Goal: Information Seeking & Learning: Check status

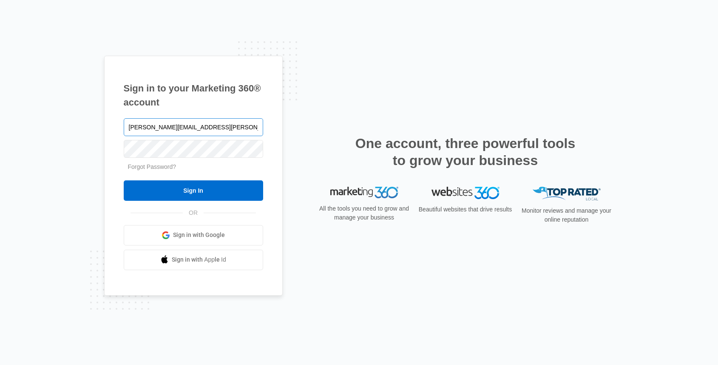
type input "[PERSON_NAME][EMAIL_ADDRESS][PERSON_NAME][DOMAIN_NAME]"
click at [124, 180] on input "Sign In" at bounding box center [194, 190] width 140 height 20
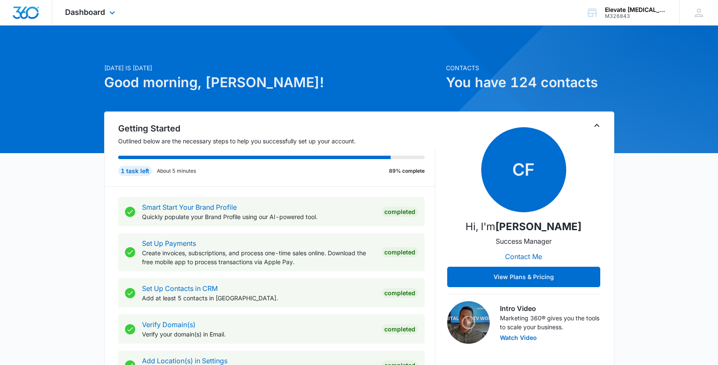
click at [102, 17] on div "Dashboard Apps Reputation Websites Forms CRM Email Social Shop Payments POS Con…" at bounding box center [91, 12] width 78 height 25
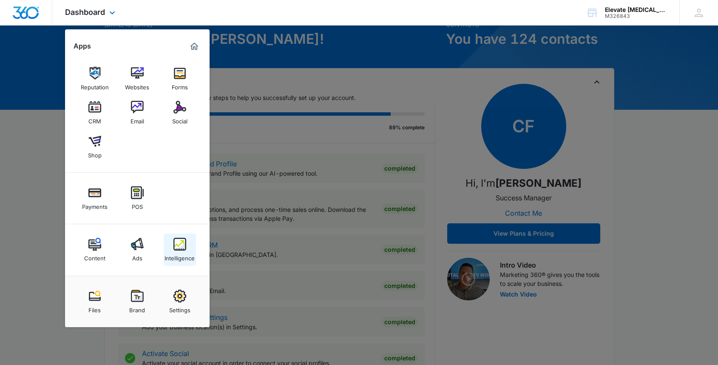
scroll to position [49, 0]
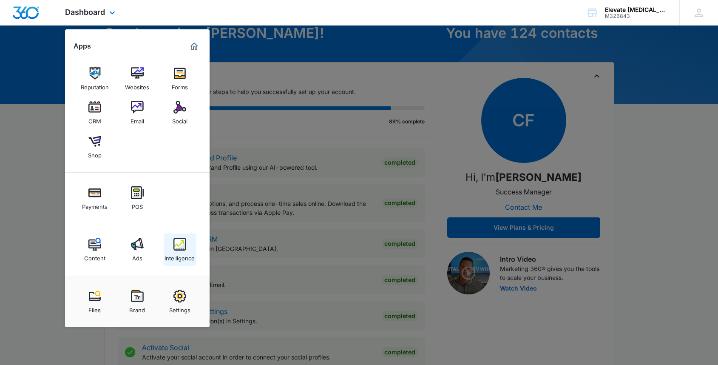
click at [185, 237] on link "Intelligence" at bounding box center [180, 250] width 32 height 32
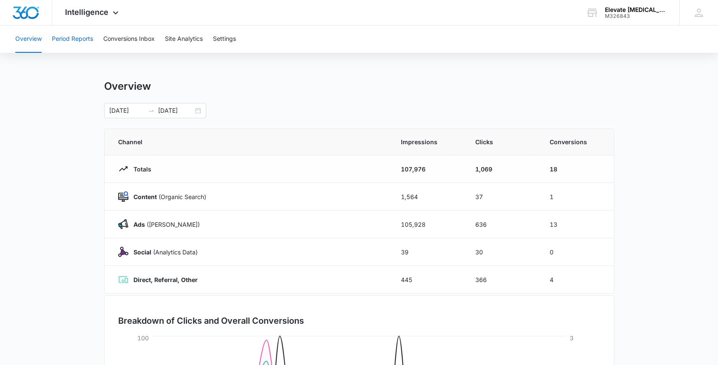
click at [62, 43] on button "Period Reports" at bounding box center [72, 39] width 41 height 27
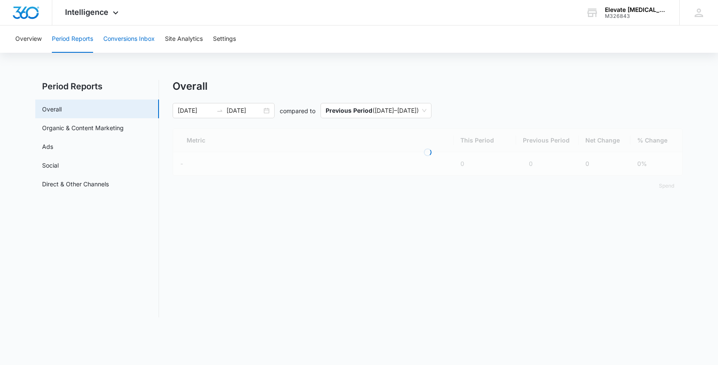
click at [132, 39] on button "Conversions Inbox" at bounding box center [128, 39] width 51 height 27
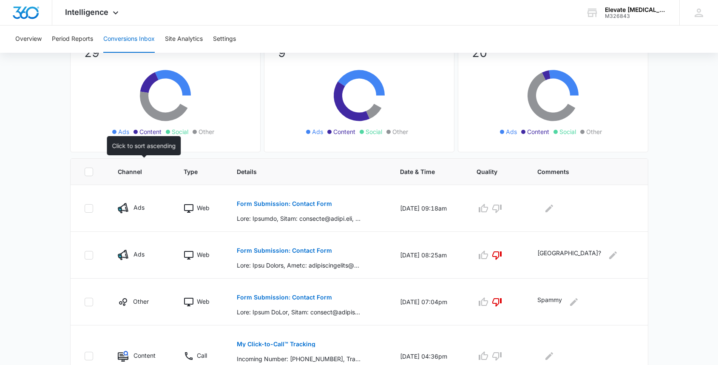
scroll to position [83, 0]
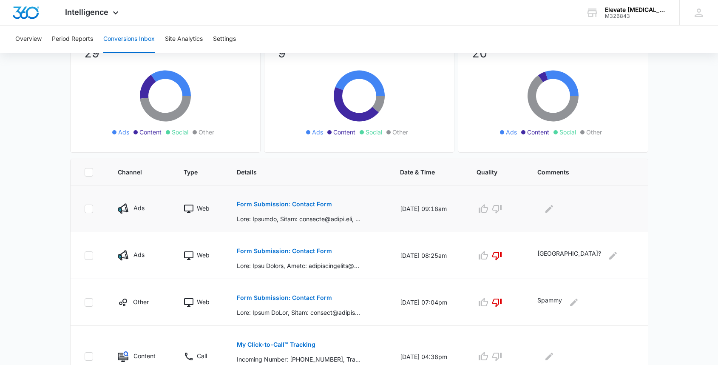
click at [295, 204] on p "Form Submission: Contact Form" at bounding box center [284, 204] width 95 height 6
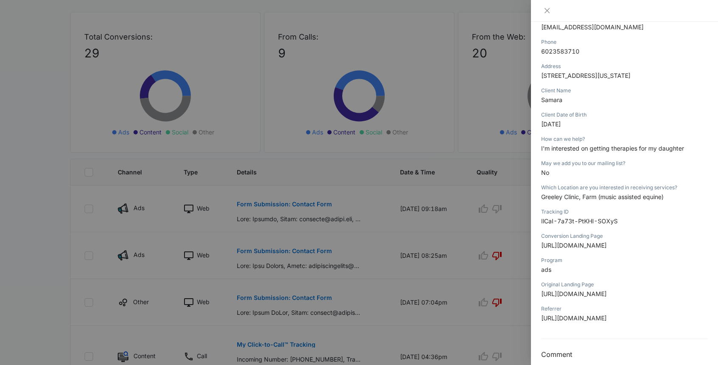
scroll to position [200, 0]
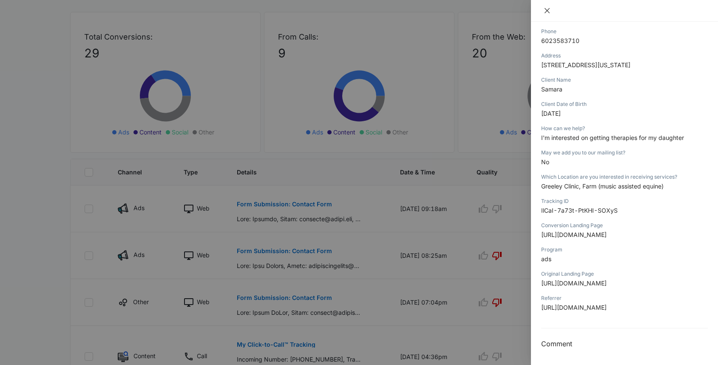
click at [549, 12] on icon "close" at bounding box center [547, 10] width 5 height 5
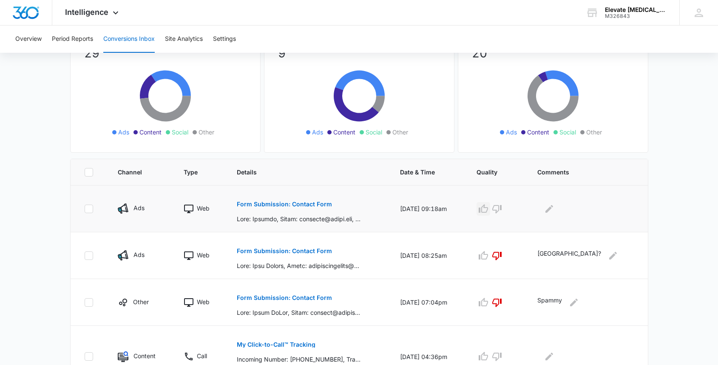
click at [489, 209] on icon "button" at bounding box center [484, 209] width 10 height 10
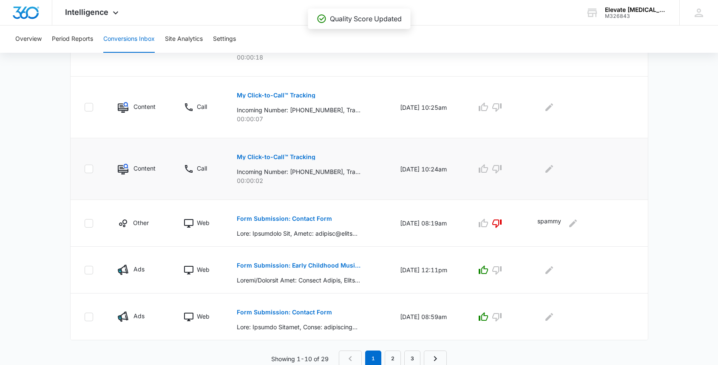
scroll to position [457, 0]
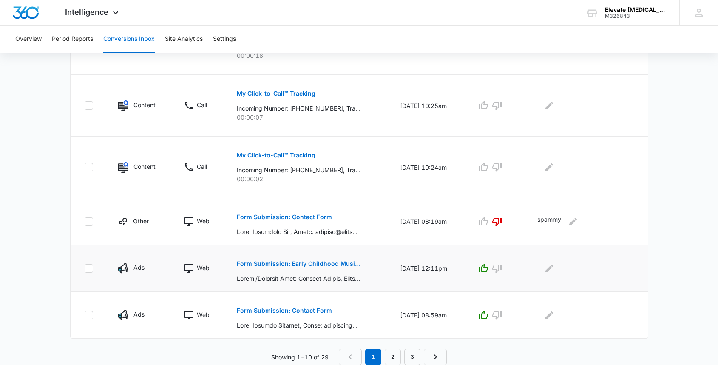
click at [291, 265] on p "Form Submission: Early Childhood Music Class" at bounding box center [299, 264] width 124 height 6
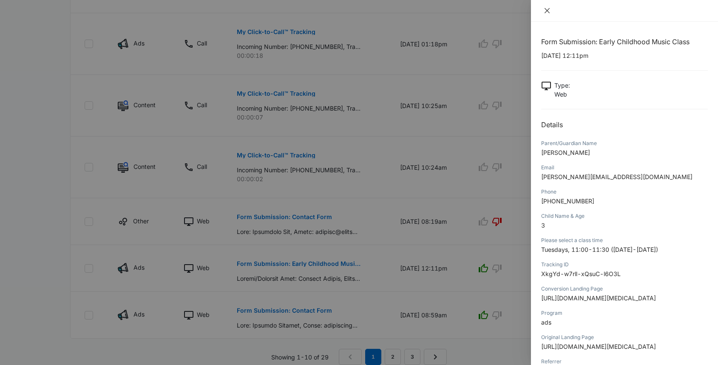
click at [548, 7] on icon "close" at bounding box center [547, 10] width 7 height 7
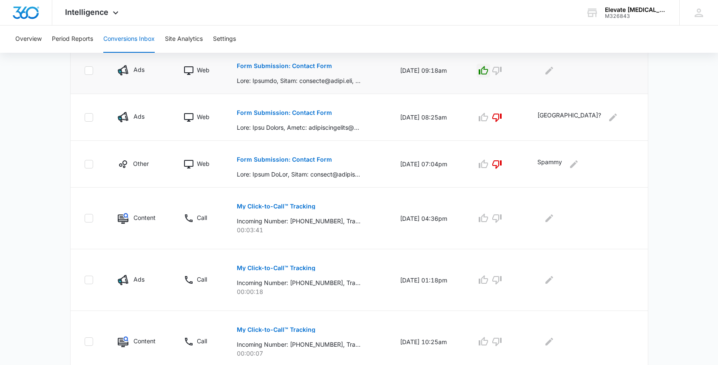
scroll to position [0, 0]
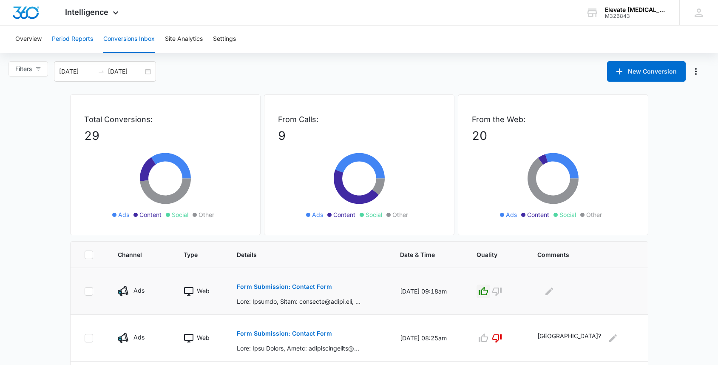
click at [72, 37] on button "Period Reports" at bounding box center [72, 39] width 41 height 27
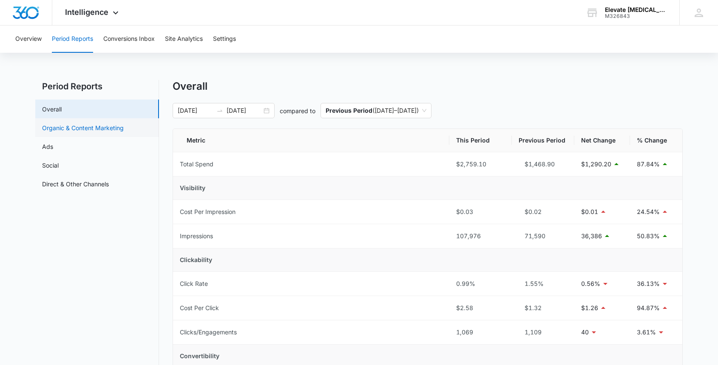
click at [82, 129] on link "Organic & Content Marketing" at bounding box center [83, 127] width 82 height 9
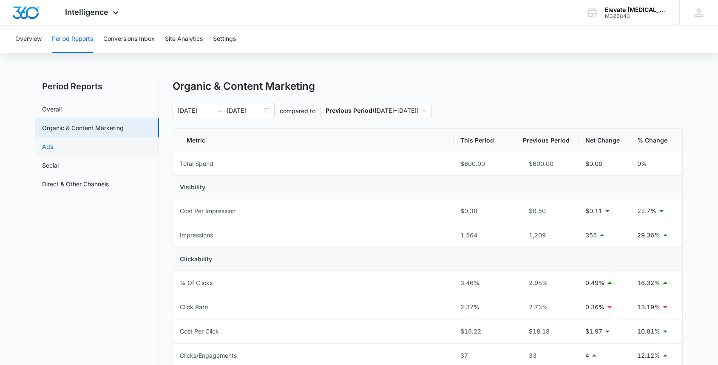
click at [53, 151] on link "Ads" at bounding box center [47, 146] width 11 height 9
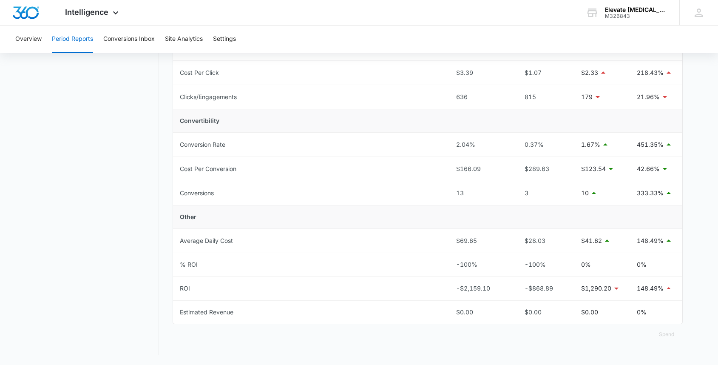
scroll to position [43, 0]
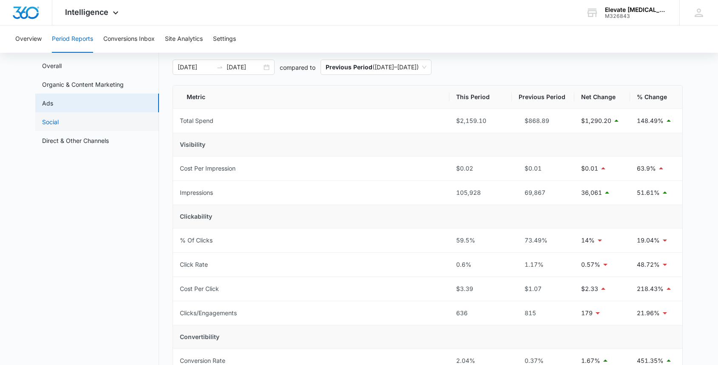
click at [58, 121] on link "Social" at bounding box center [50, 121] width 17 height 9
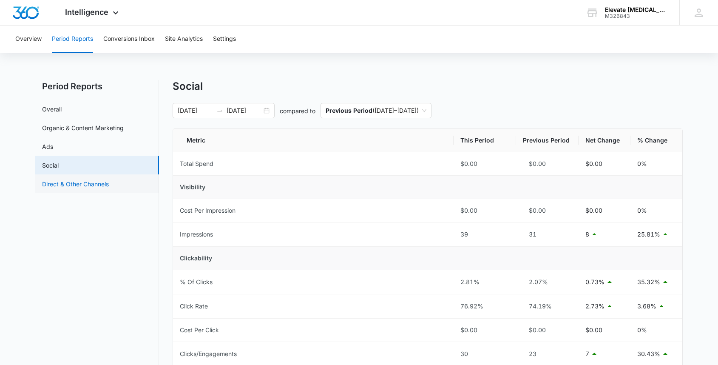
click at [97, 181] on link "Direct & Other Channels" at bounding box center [75, 184] width 67 height 9
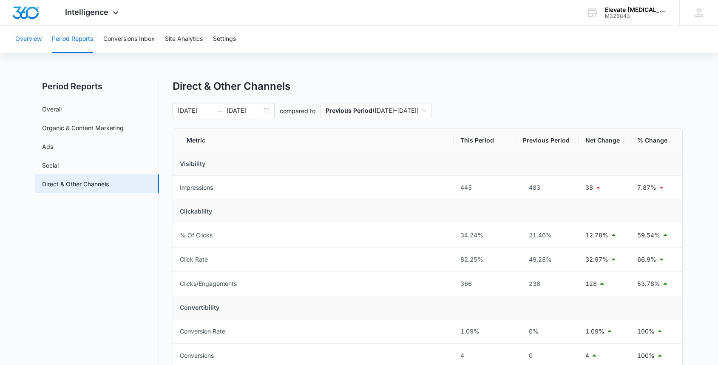
click at [28, 42] on button "Overview" at bounding box center [28, 39] width 26 height 27
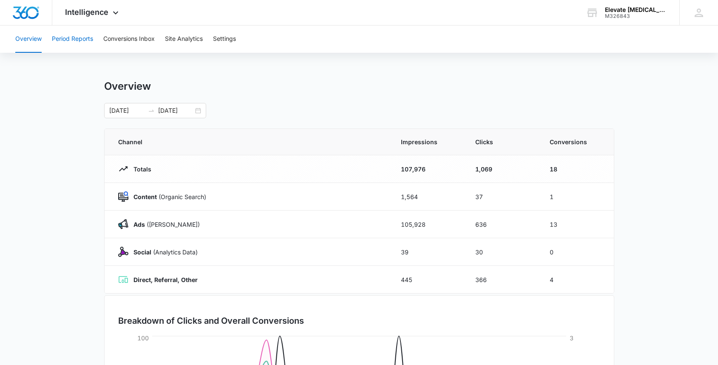
click at [63, 38] on button "Period Reports" at bounding box center [72, 39] width 41 height 27
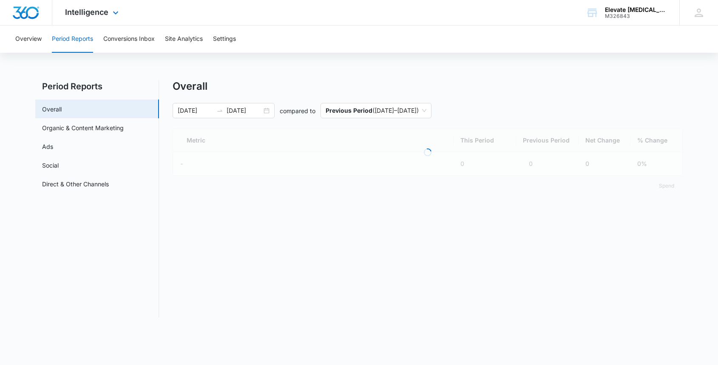
click at [25, 14] on img "Dashboard" at bounding box center [25, 12] width 27 height 13
